Goal: Navigation & Orientation: Find specific page/section

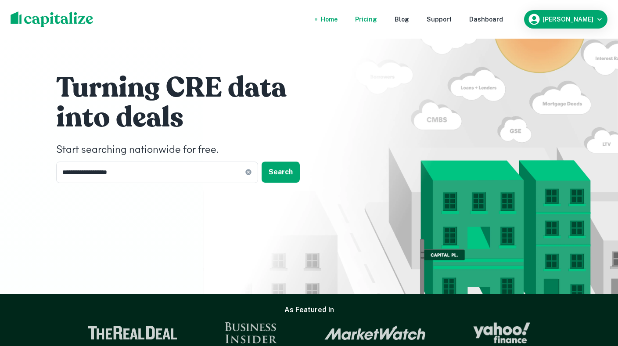
click at [377, 22] on div "Pricing" at bounding box center [366, 19] width 22 height 10
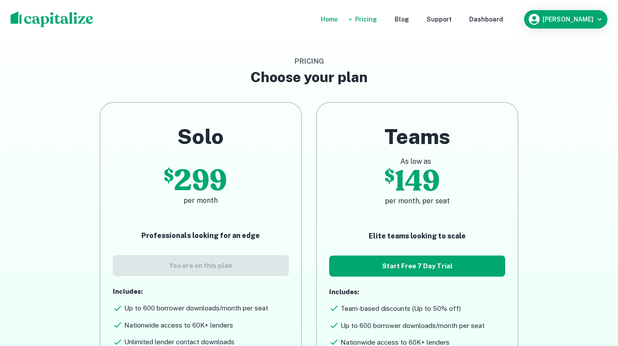
click at [338, 19] on div "Home" at bounding box center [329, 19] width 17 height 10
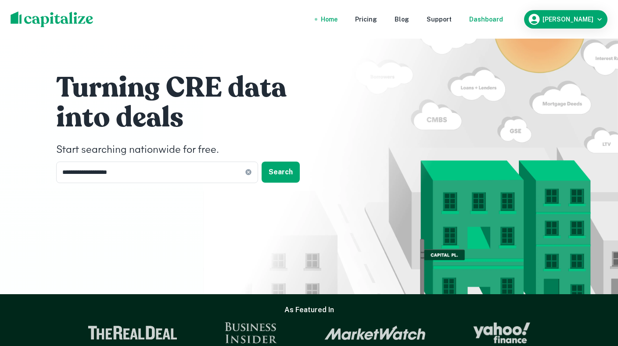
click at [503, 21] on div "Dashboard" at bounding box center [486, 19] width 34 height 10
